Goal: Information Seeking & Learning: Learn about a topic

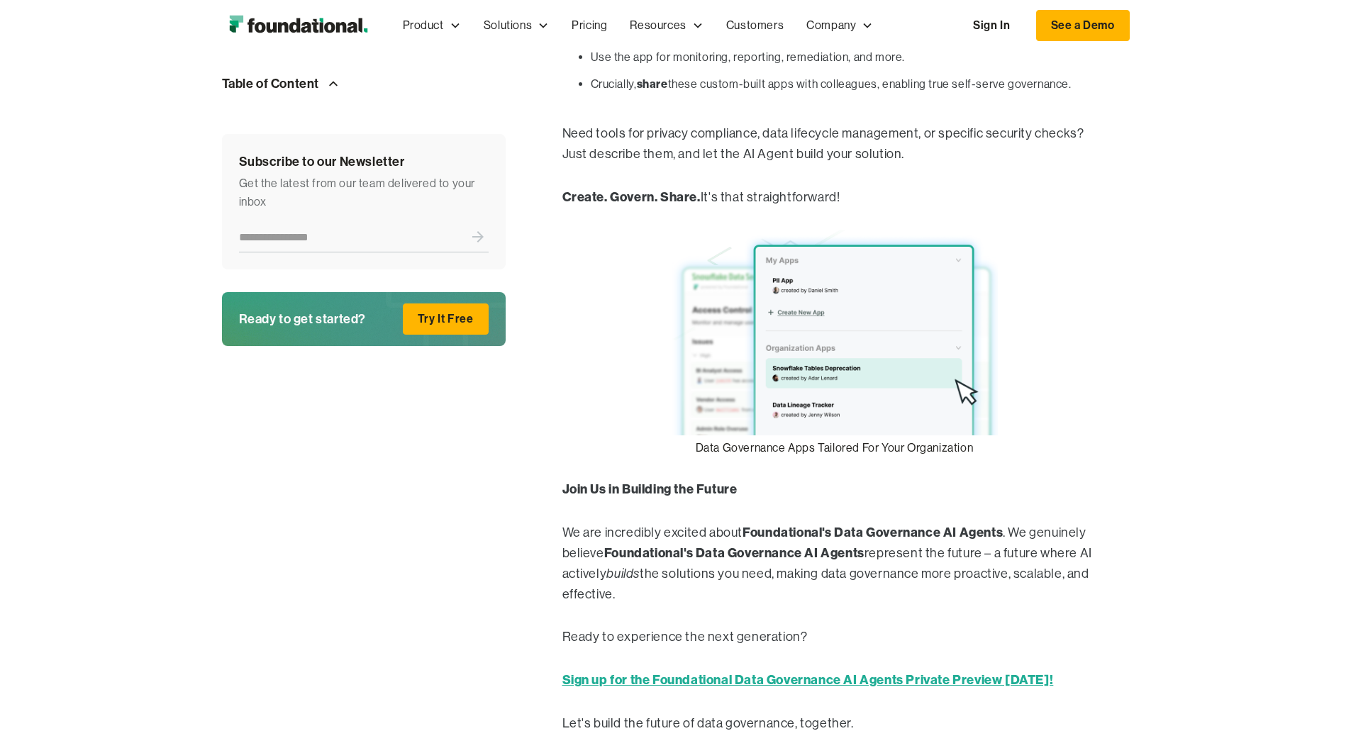
scroll to position [1702, 0]
drag, startPoint x: 652, startPoint y: 549, endPoint x: 913, endPoint y: 542, distance: 261.0
click at [913, 542] on p "We are incredibly excited about Foundational's Data Governance AI Agents . We g…" at bounding box center [834, 565] width 545 height 82
copy p "Foundational's Data Governance AI Agents"
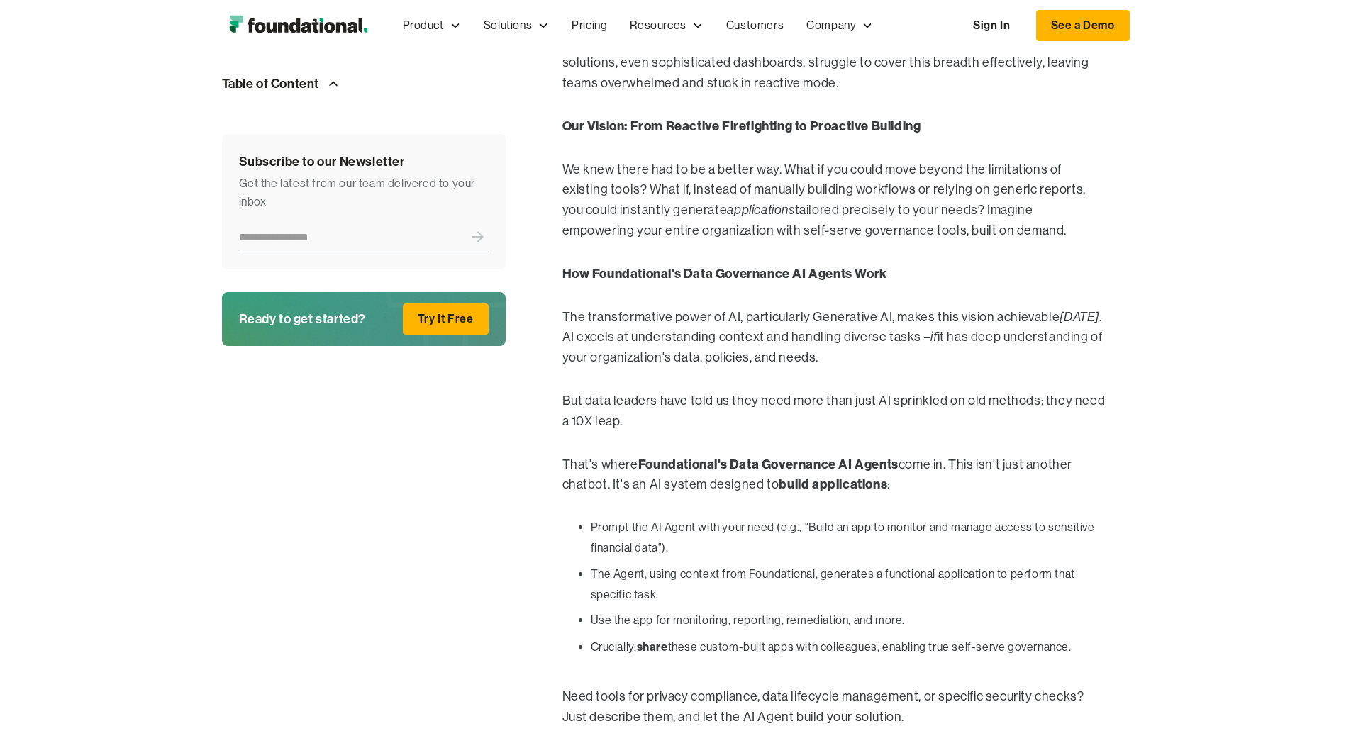
scroll to position [1135, 0]
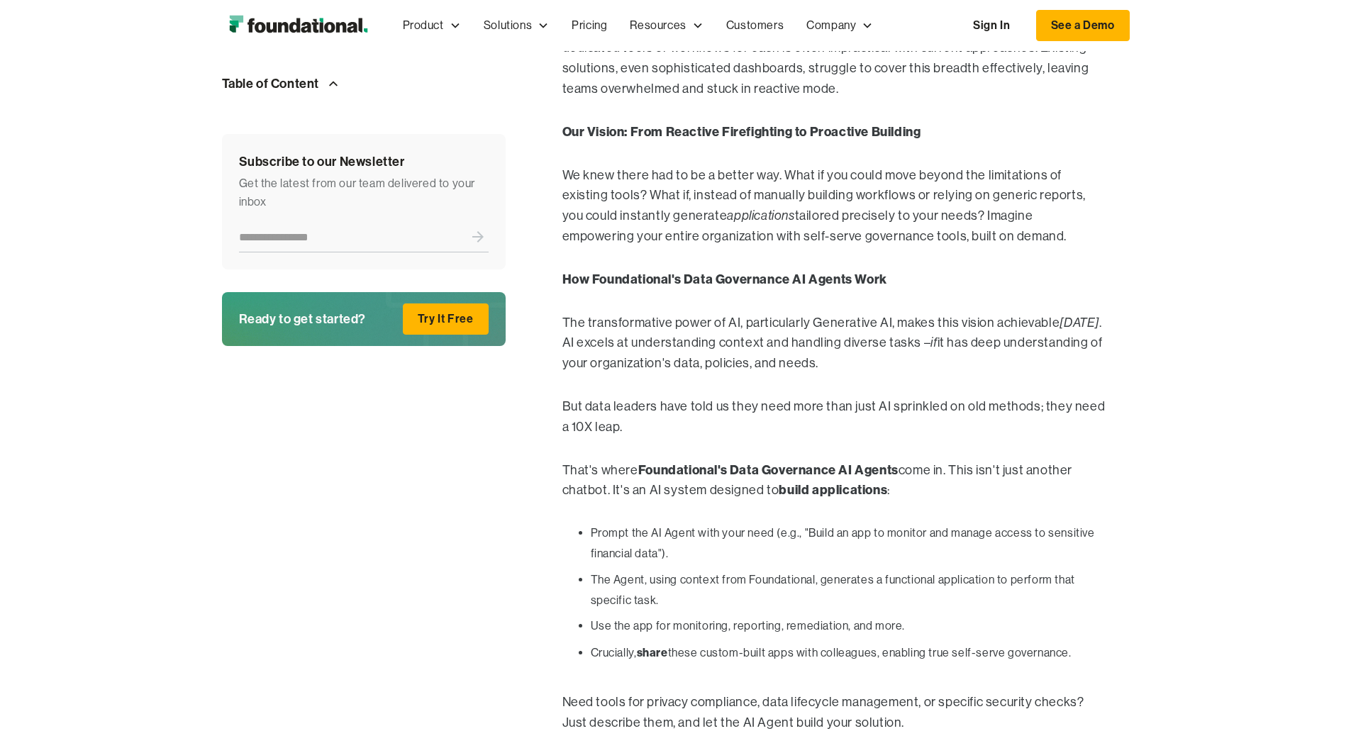
click at [562, 523] on ul "Prompt the AI Agent with your need (e.g., "Build an app to monitor and manage a…" at bounding box center [834, 596] width 545 height 146
click at [591, 523] on li "Prompt the AI Agent with your need (e.g., "Build an app to monitor and manage a…" at bounding box center [849, 543] width 516 height 41
drag, startPoint x: 500, startPoint y: 501, endPoint x: 1001, endPoint y: 591, distance: 509.3
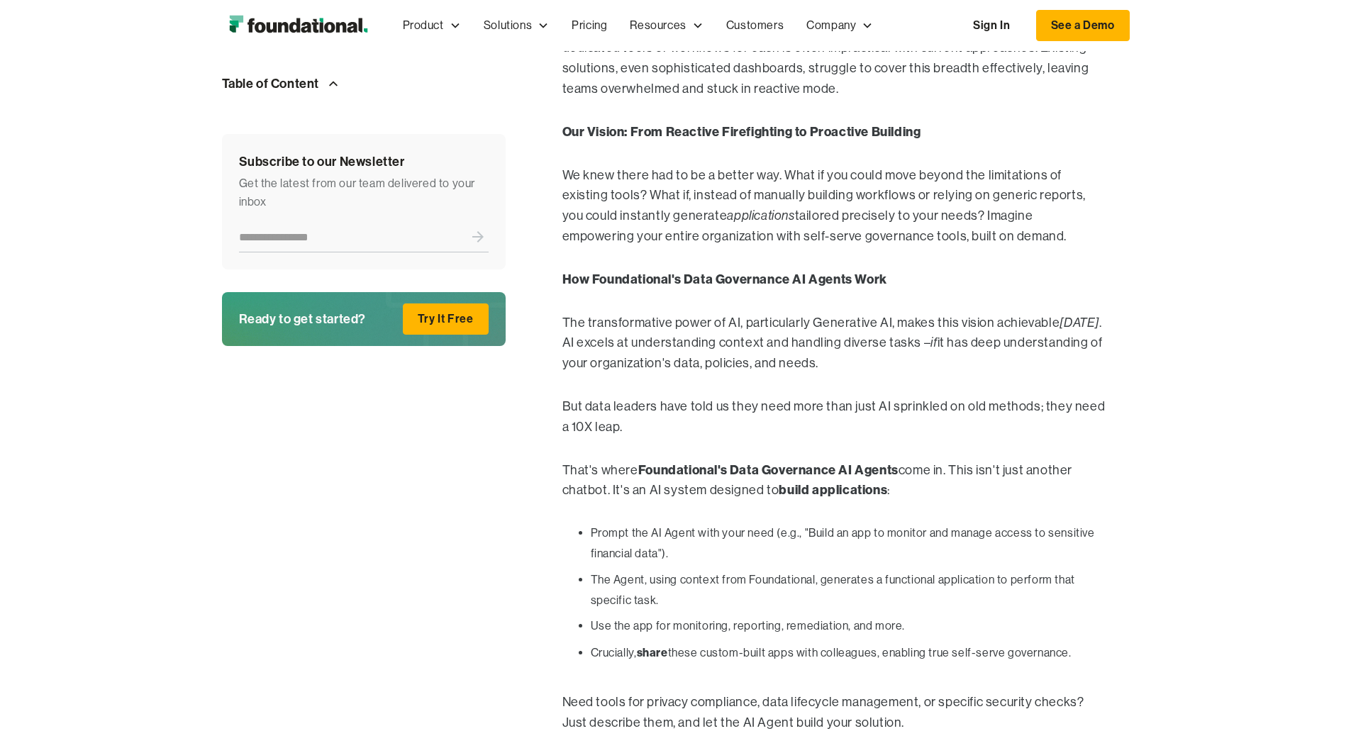
click at [1001, 591] on ul "Prompt the AI Agent with your need (e.g., "Build an app to monitor and manage a…" at bounding box center [834, 596] width 545 height 146
copy ul "Prompt the AI Agent with your need (e.g., "Build an app to monitor and manage a…"
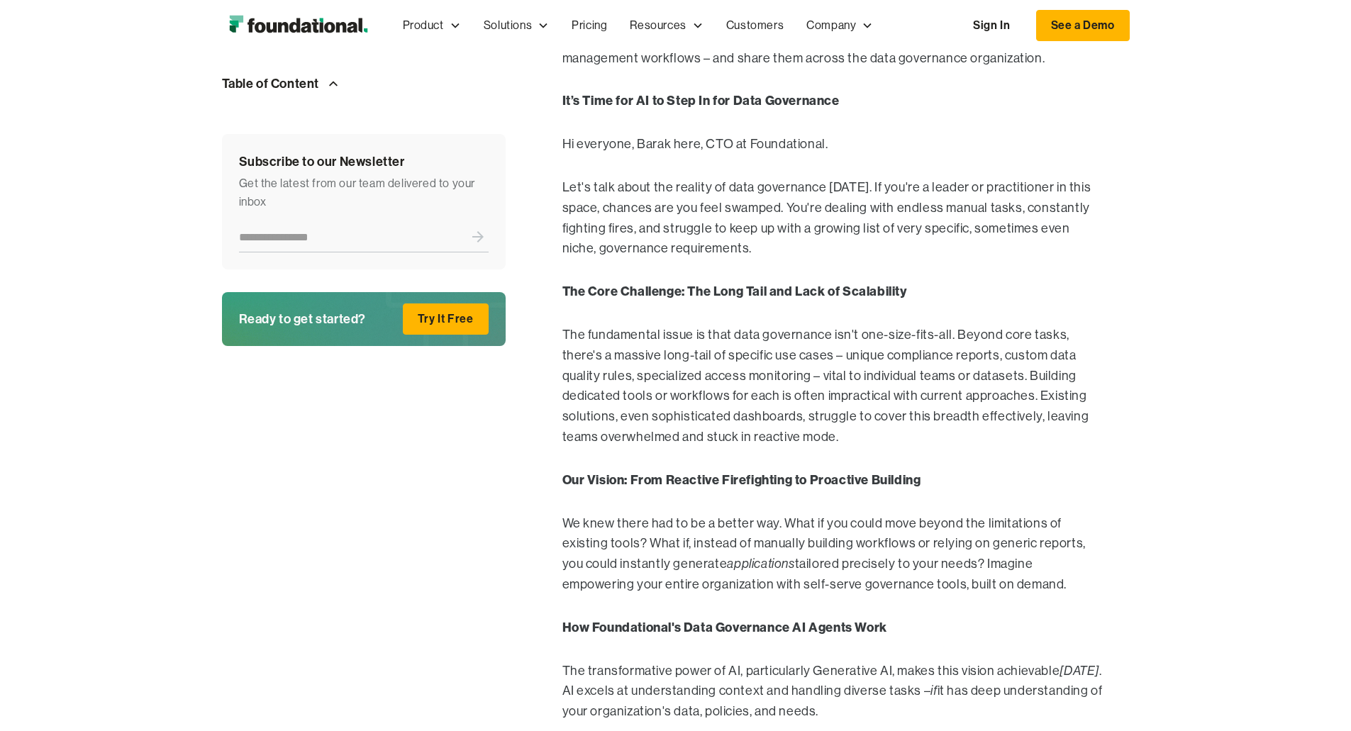
scroll to position [780, 0]
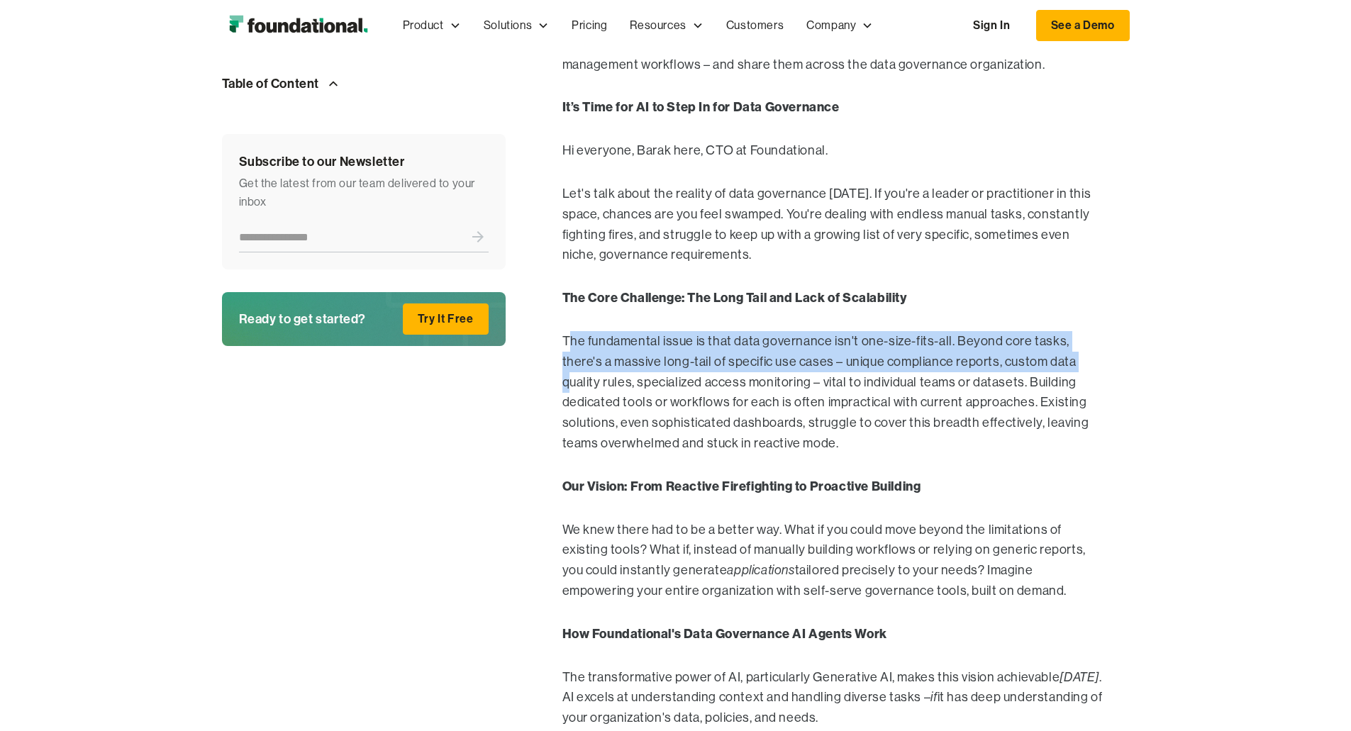
drag, startPoint x: 477, startPoint y: 416, endPoint x: 708, endPoint y: 436, distance: 231.4
click at [718, 437] on p "The fundamental issue is that data governance isn't one-size-fits-all. Beyond c…" at bounding box center [834, 392] width 545 height 123
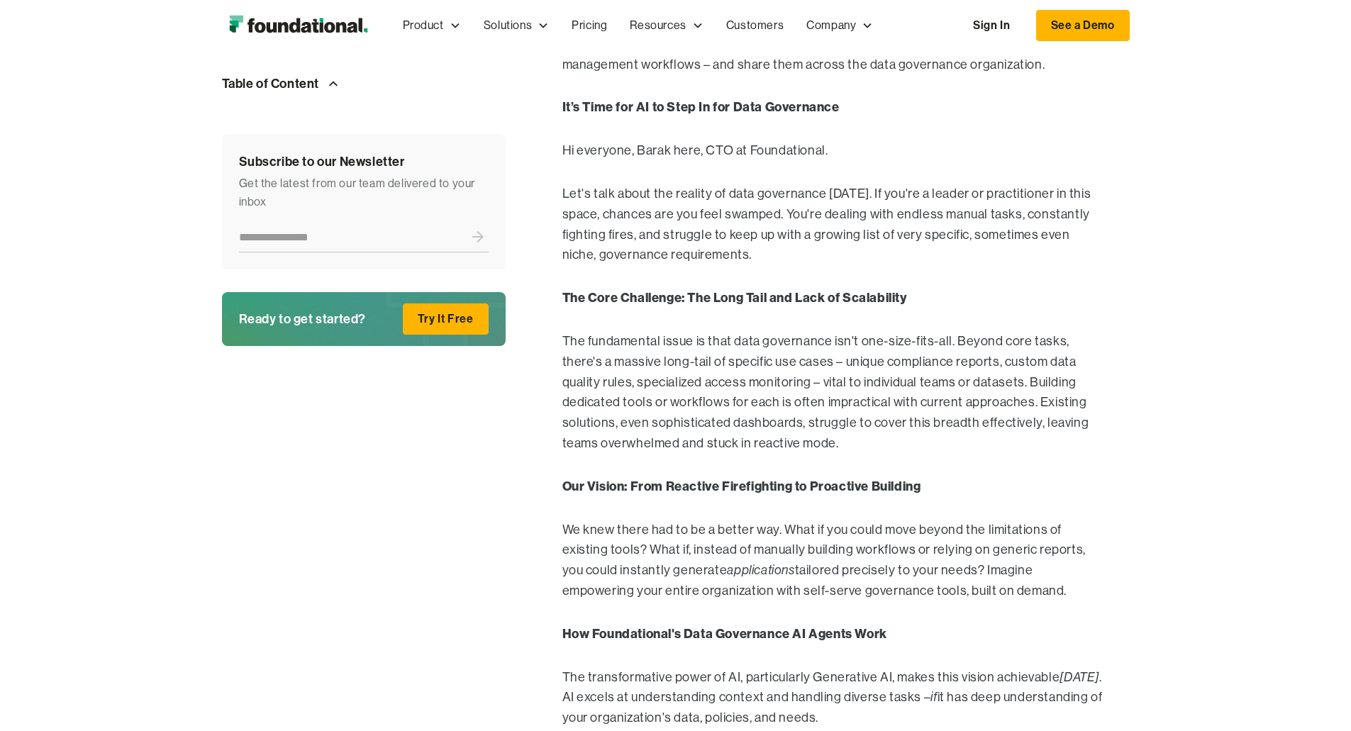
click at [562, 417] on p "The fundamental issue is that data governance isn't one-size-fits-all. Beyond c…" at bounding box center [834, 392] width 545 height 123
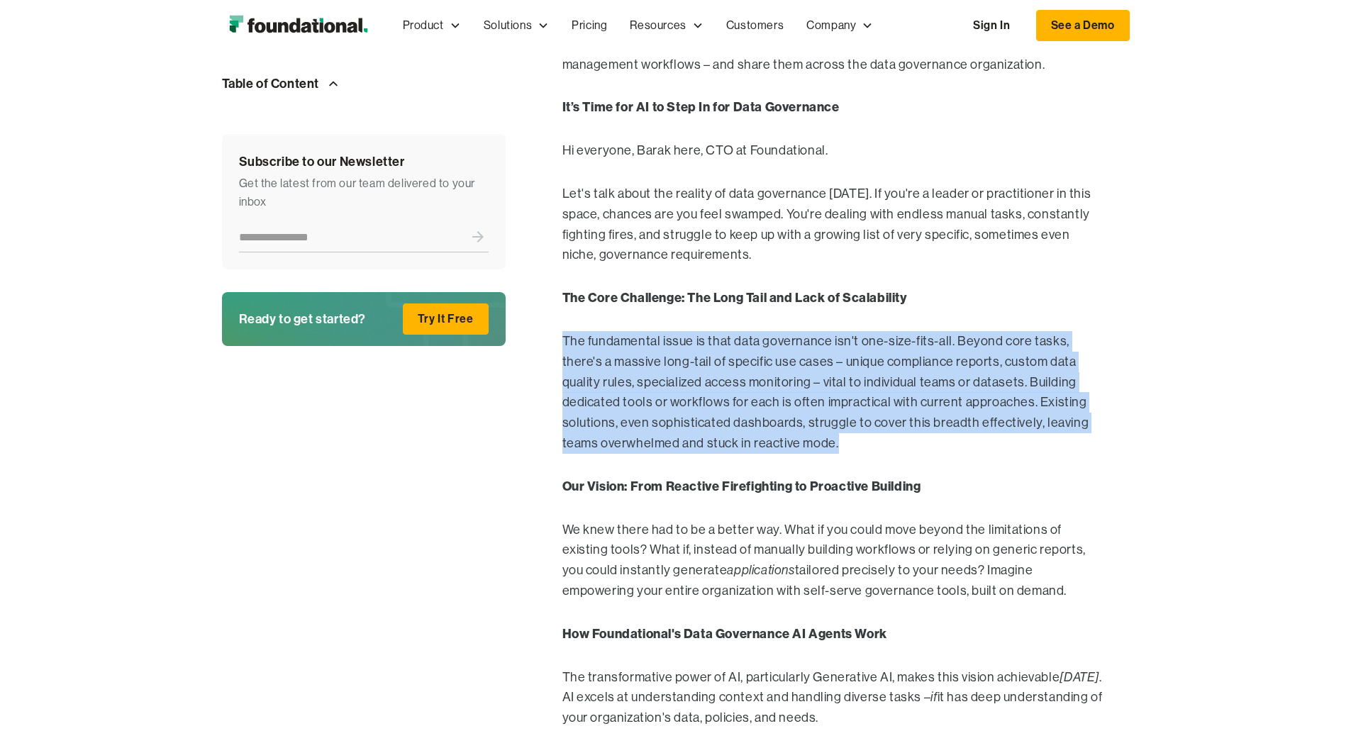
drag, startPoint x: 474, startPoint y: 417, endPoint x: 1040, endPoint y: 482, distance: 569.6
click at [1040, 454] on p "The fundamental issue is that data governance isn't one-size-fits-all. Beyond c…" at bounding box center [834, 392] width 545 height 123
copy p "The fundamental issue is that data governance isn't one-size-fits-all. Beyond c…"
